Goal: Browse casually: Explore the website without a specific task or goal

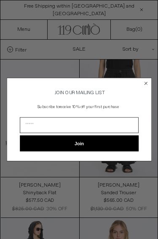
click at [148, 83] on circle "Close dialog" at bounding box center [146, 83] width 6 height 6
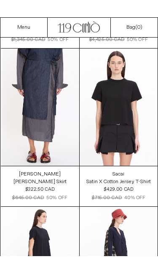
scroll to position [2878, 0]
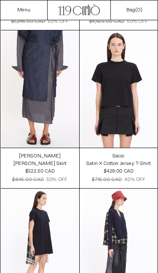
click at [136, 120] on at bounding box center [119, 88] width 78 height 117
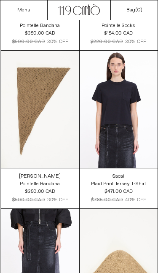
scroll to position [3490, 0]
click at [134, 123] on at bounding box center [119, 109] width 78 height 117
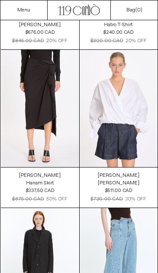
scroll to position [4915, 0]
click at [19, 105] on at bounding box center [40, 108] width 78 height 117
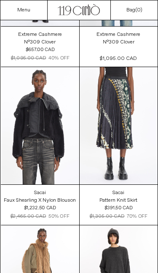
scroll to position [10120, 0]
click at [128, 137] on at bounding box center [119, 125] width 78 height 117
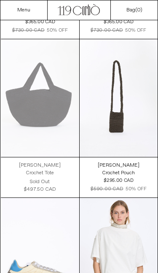
scroll to position [812, 0]
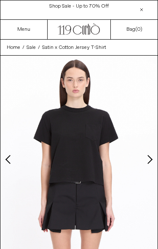
click at [153, 158] on img at bounding box center [78, 154] width 157 height 197
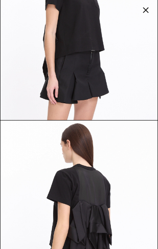
scroll to position [273, 0]
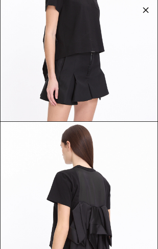
click at [150, 12] on div at bounding box center [146, 10] width 12 height 12
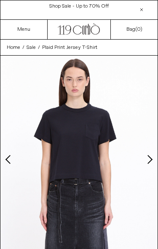
click at [151, 159] on button "Next slide" at bounding box center [149, 159] width 8 height 8
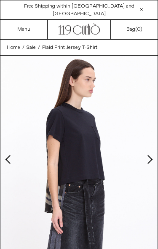
click at [151, 157] on button "Next slide" at bounding box center [149, 159] width 8 height 8
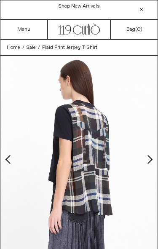
click at [152, 158] on button "Next slide" at bounding box center [149, 159] width 8 height 8
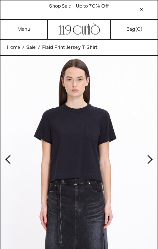
click at [94, 78] on img at bounding box center [78, 154] width 157 height 197
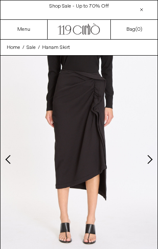
click at [143, 144] on img at bounding box center [78, 154] width 157 height 197
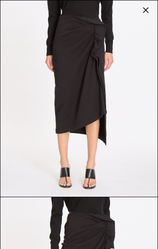
click at [147, 12] on div at bounding box center [146, 10] width 12 height 12
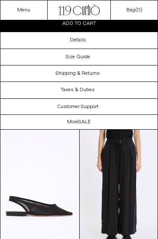
scroll to position [420, 0]
